Goal: Information Seeking & Learning: Learn about a topic

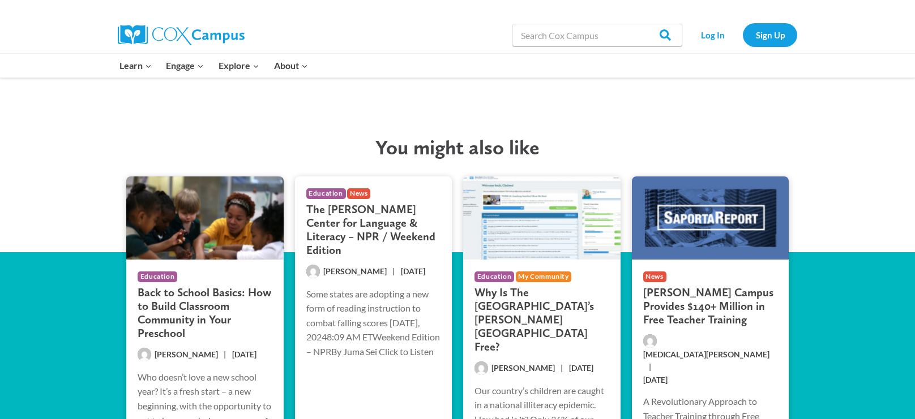
scroll to position [3683, 0]
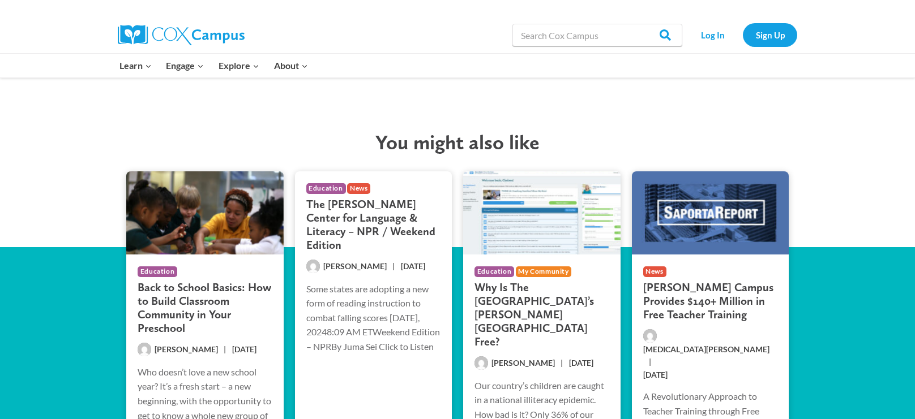
click at [194, 316] on h3 "Back to School Basics: How to Build Classroom Community in Your Preschool" at bounding box center [205, 308] width 135 height 54
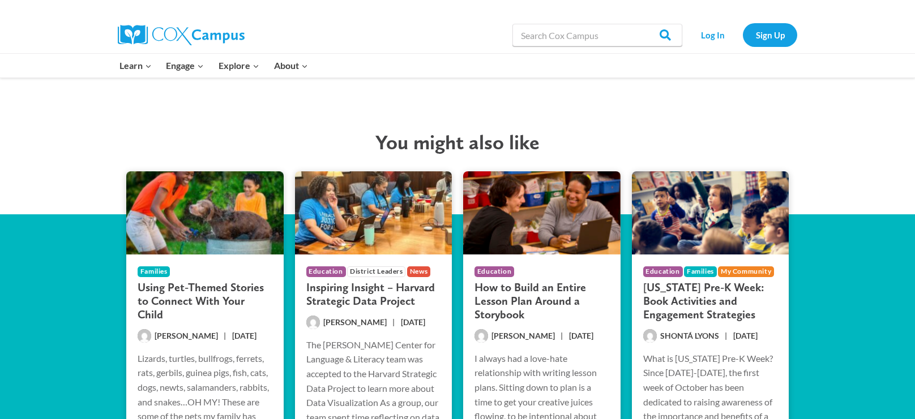
click at [509, 297] on h3 "How to Build an Entire Lesson Plan Around a Storybook" at bounding box center [541, 301] width 135 height 41
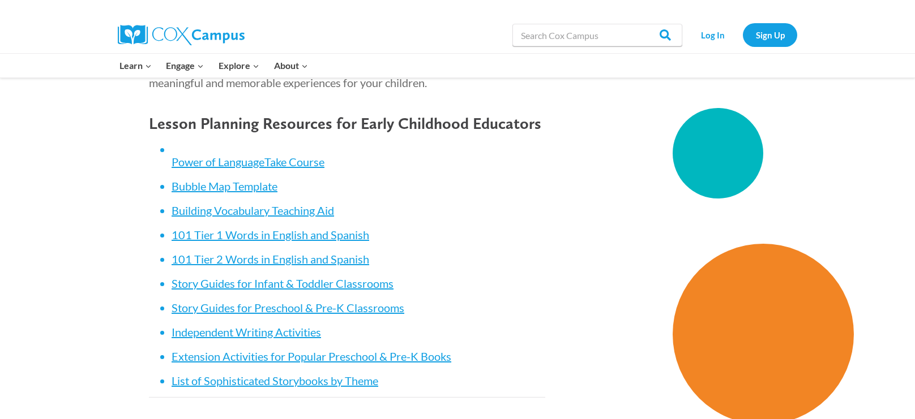
scroll to position [4814, 0]
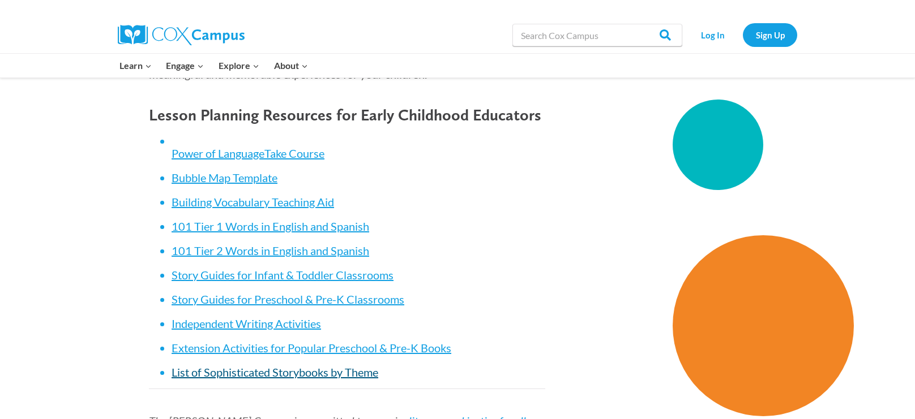
click at [311, 376] on link "List of Sophisticated Storybooks by Theme" at bounding box center [275, 373] width 207 height 14
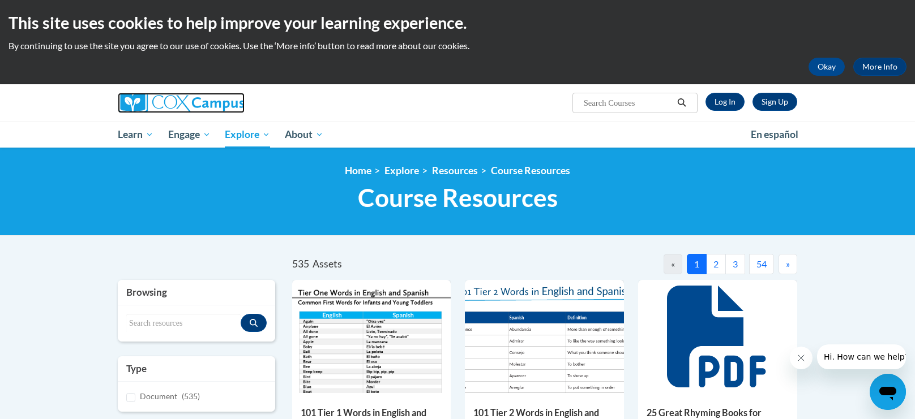
click at [184, 102] on img at bounding box center [181, 103] width 127 height 20
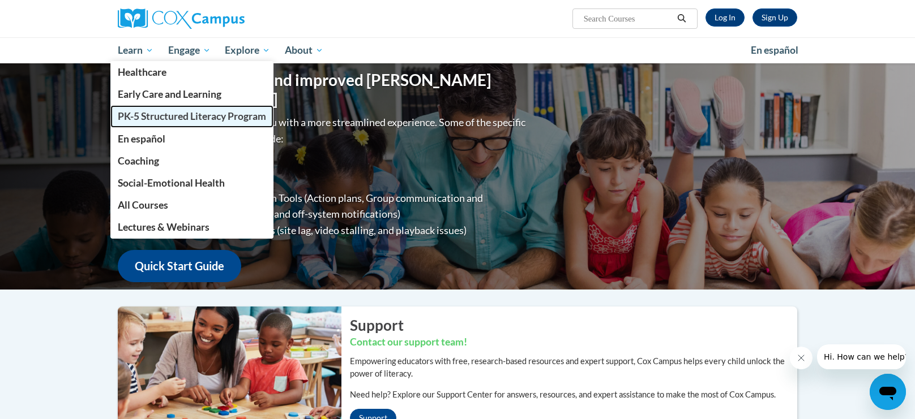
click at [130, 113] on span "PK-5 Structured Literacy Program" at bounding box center [192, 116] width 148 height 12
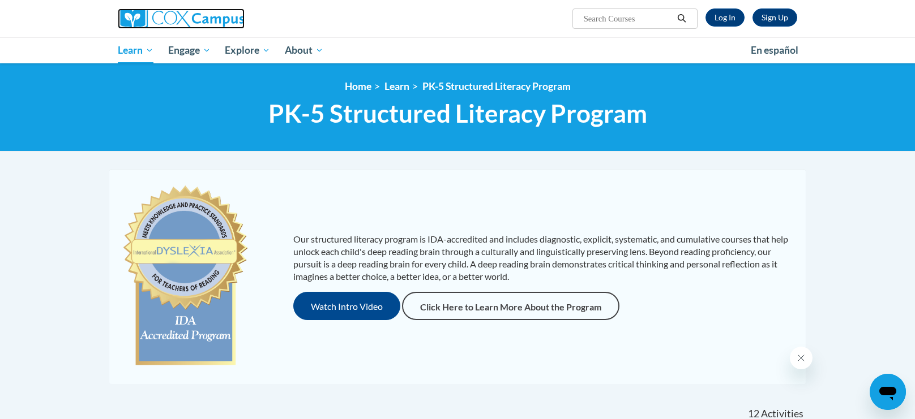
click at [170, 24] on img at bounding box center [181, 18] width 127 height 20
